Goal: Task Accomplishment & Management: Manage account settings

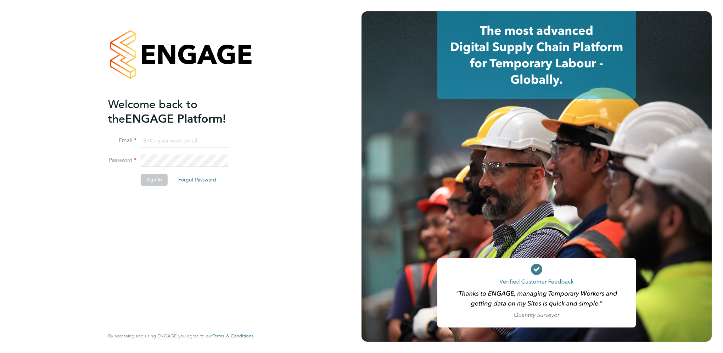
type input "christopher.martin@vistry.co.uk"
click at [154, 179] on button "Sign In" at bounding box center [154, 179] width 27 height 11
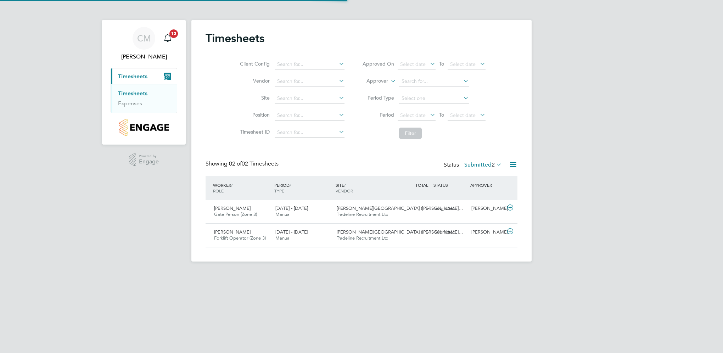
scroll to position [18, 62]
click at [235, 211] on div "Neil Potts Gate Person (Zone 3) 15 - 21 Sep 2025" at bounding box center [241, 212] width 61 height 18
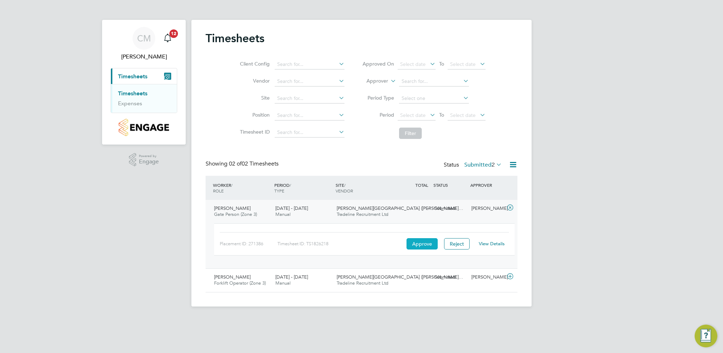
click at [421, 245] on button "Approve" at bounding box center [422, 243] width 31 height 11
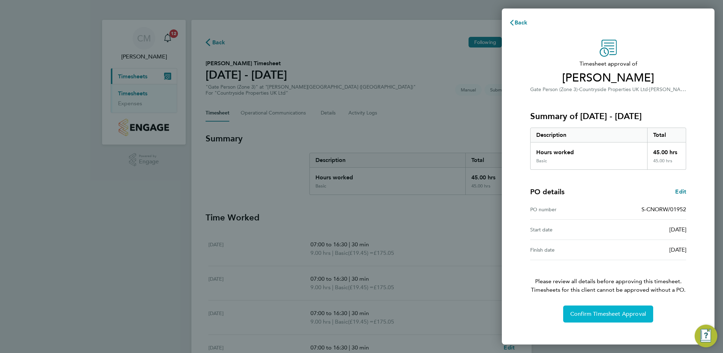
click at [582, 316] on span "Confirm Timesheet Approval" at bounding box center [608, 314] width 76 height 7
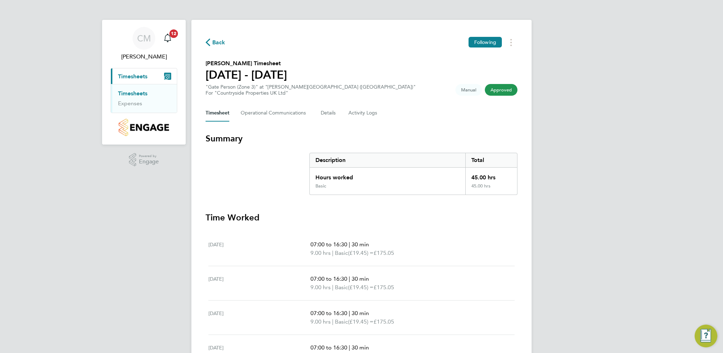
click at [129, 95] on link "Timesheets" at bounding box center [132, 93] width 29 height 7
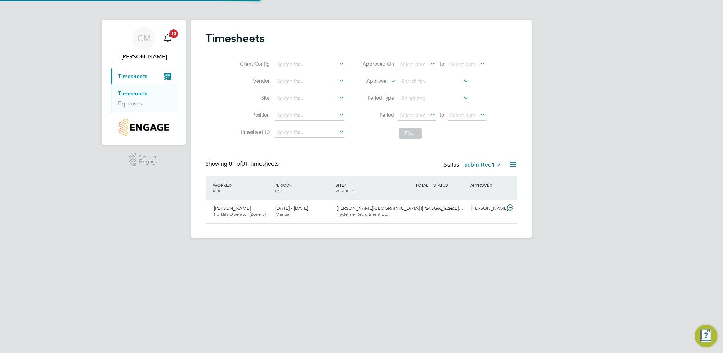
scroll to position [18, 62]
click at [223, 208] on span "[PERSON_NAME]" at bounding box center [232, 208] width 37 height 6
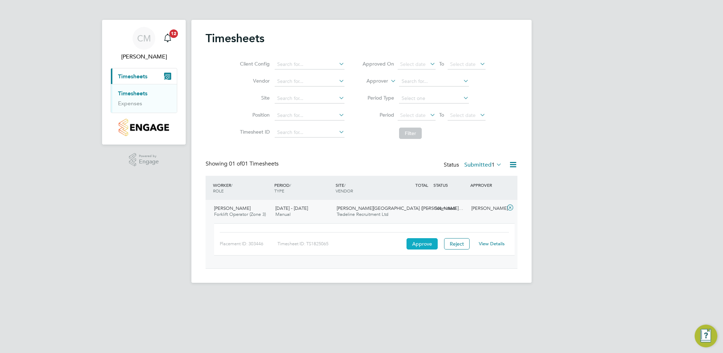
click at [428, 247] on button "Approve" at bounding box center [422, 243] width 31 height 11
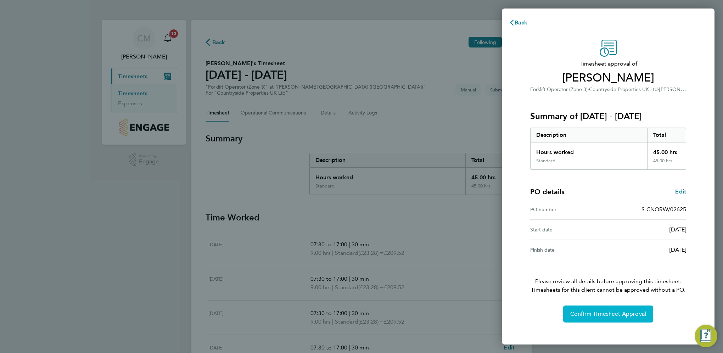
click at [580, 312] on span "Confirm Timesheet Approval" at bounding box center [608, 314] width 76 height 7
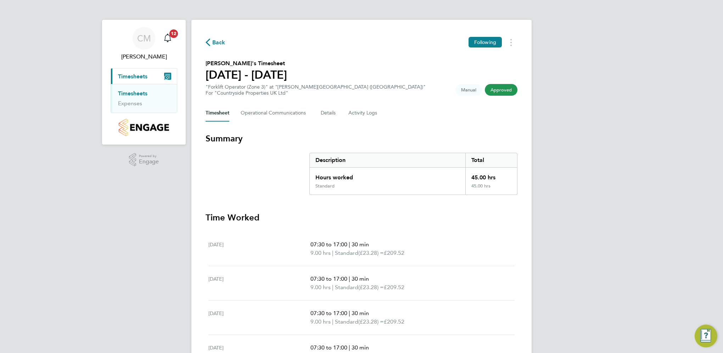
drag, startPoint x: 146, startPoint y: 93, endPoint x: 157, endPoint y: 92, distance: 11.4
click at [146, 93] on link "Timesheets" at bounding box center [132, 93] width 29 height 7
